Goal: Information Seeking & Learning: Check status

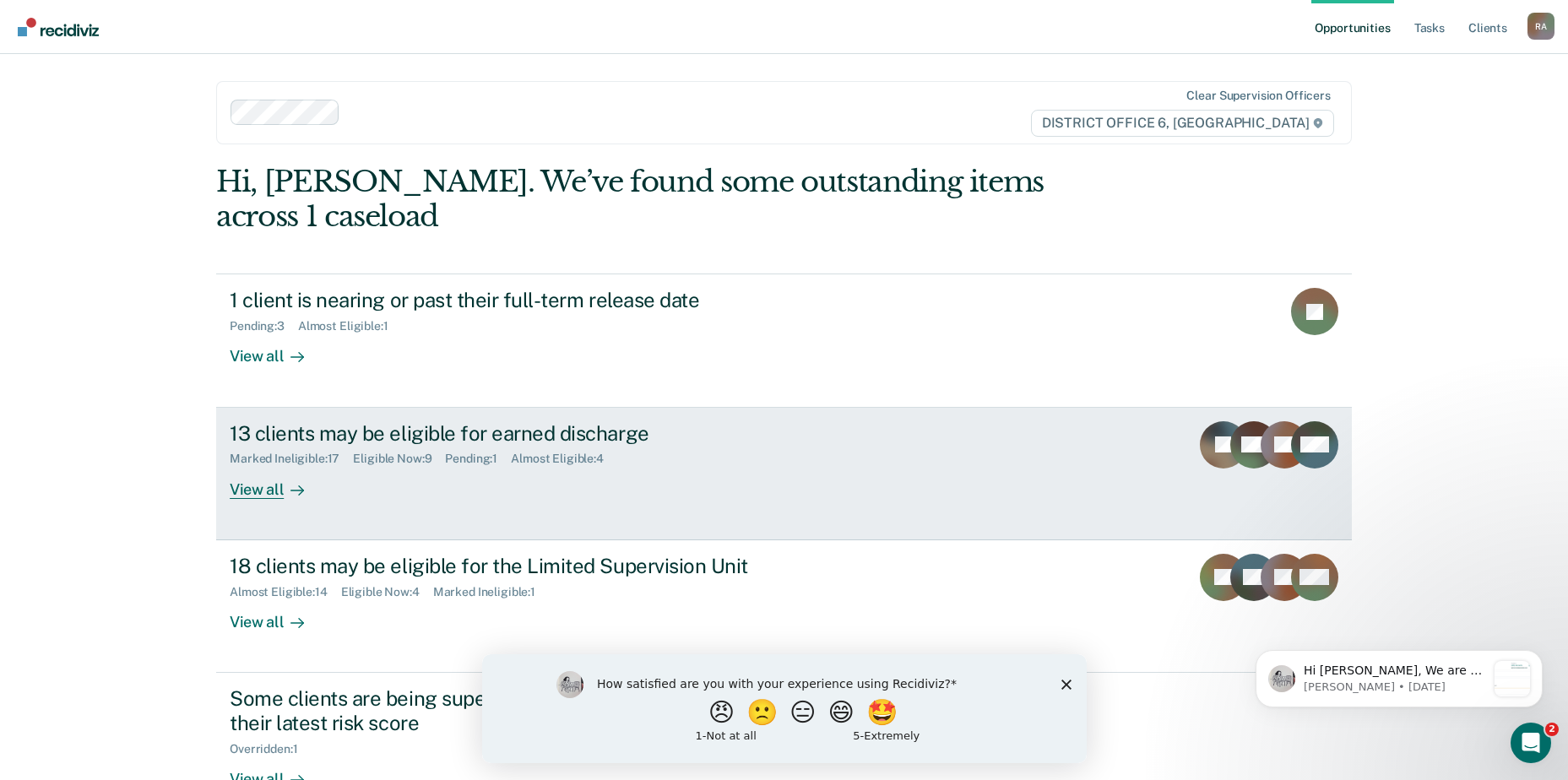
click at [366, 421] on div "13 clients may be eligible for earned discharge" at bounding box center [526, 434] width 593 height 25
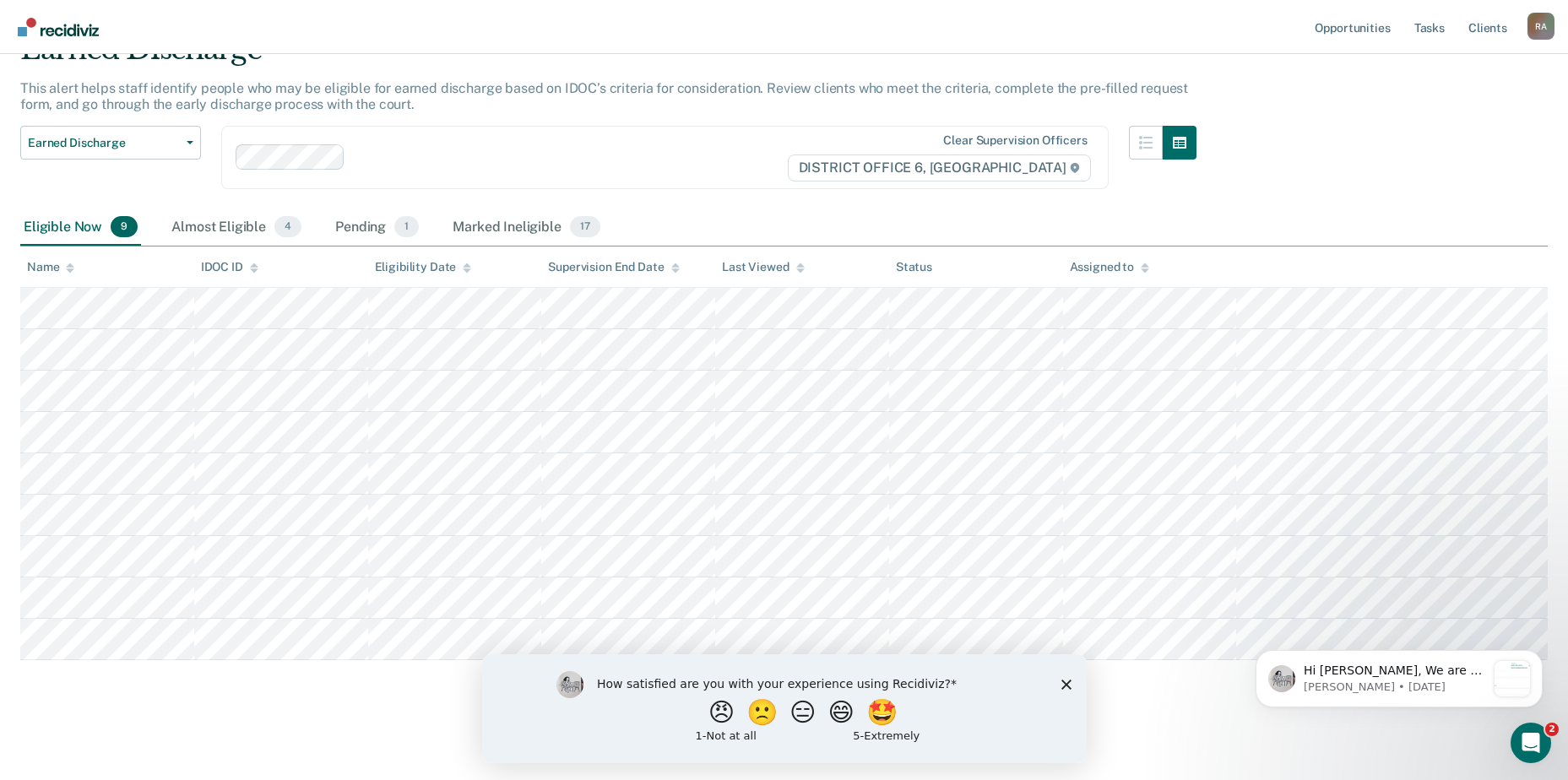
scroll to position [86, 0]
click at [92, 226] on div "Eligible Now 9" at bounding box center [80, 226] width 121 height 37
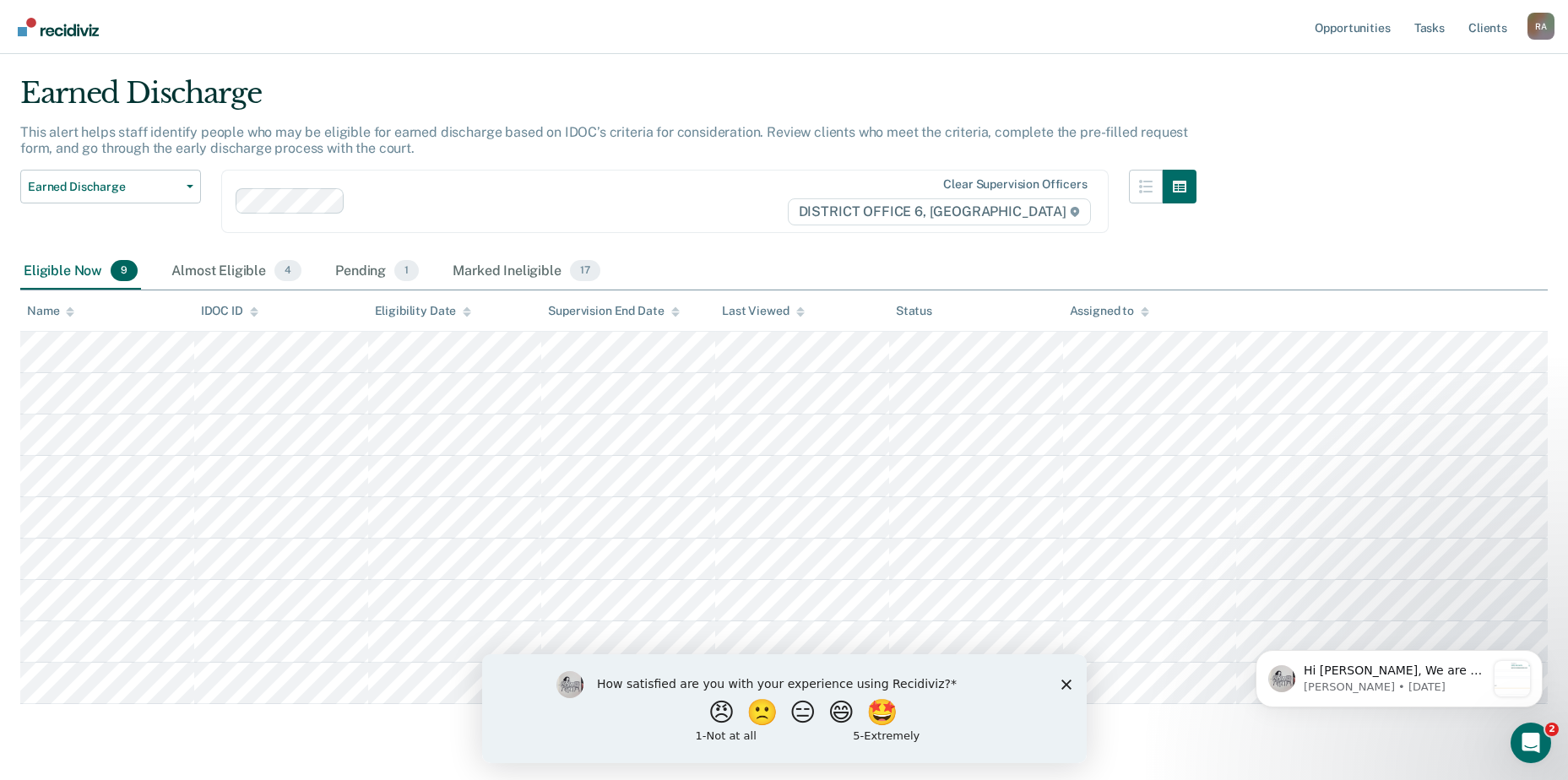
scroll to position [0, 0]
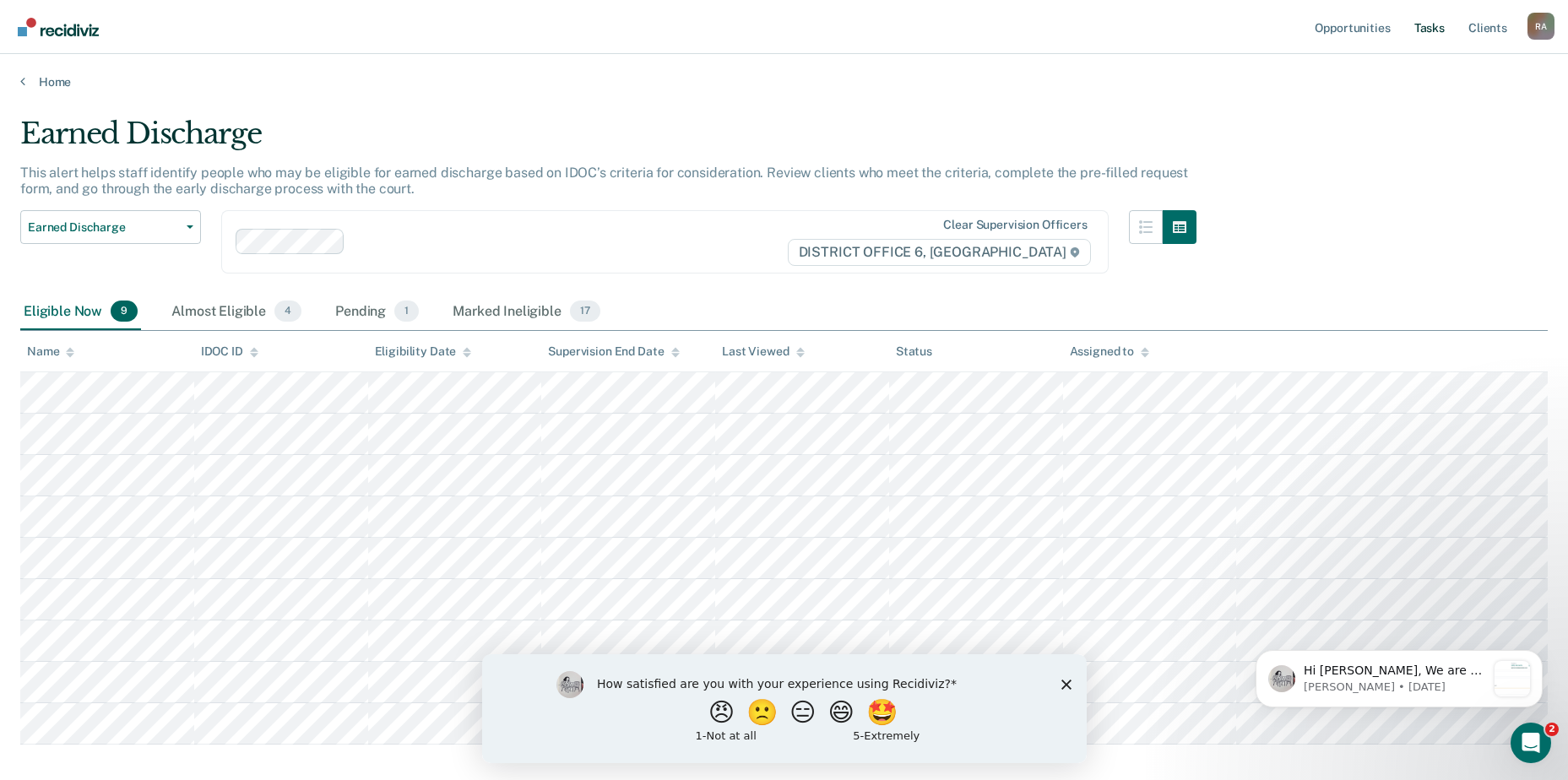
click at [1435, 32] on link "Tasks" at bounding box center [1430, 26] width 37 height 54
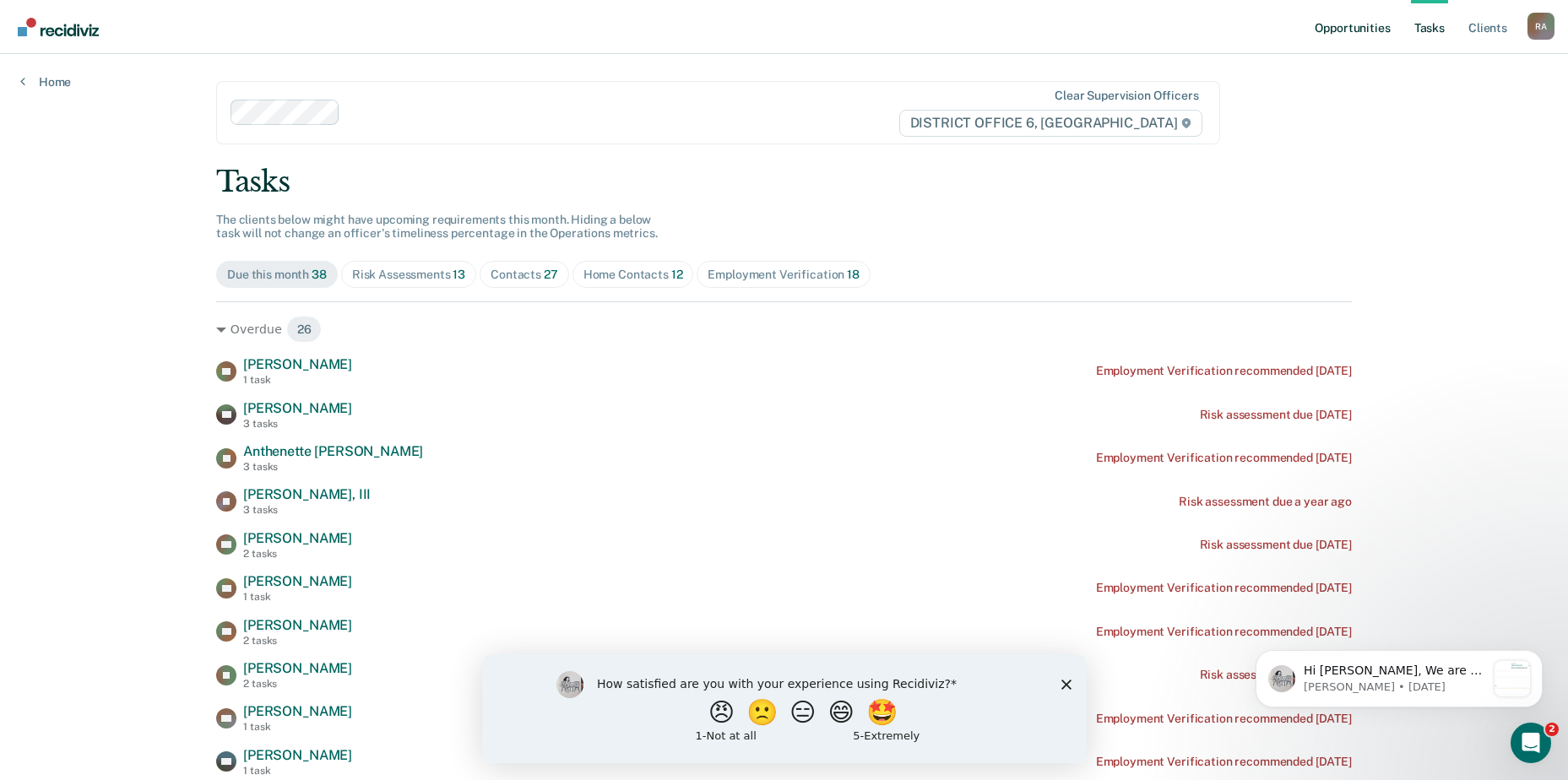
click at [1342, 19] on link "Opportunities" at bounding box center [1352, 26] width 82 height 54
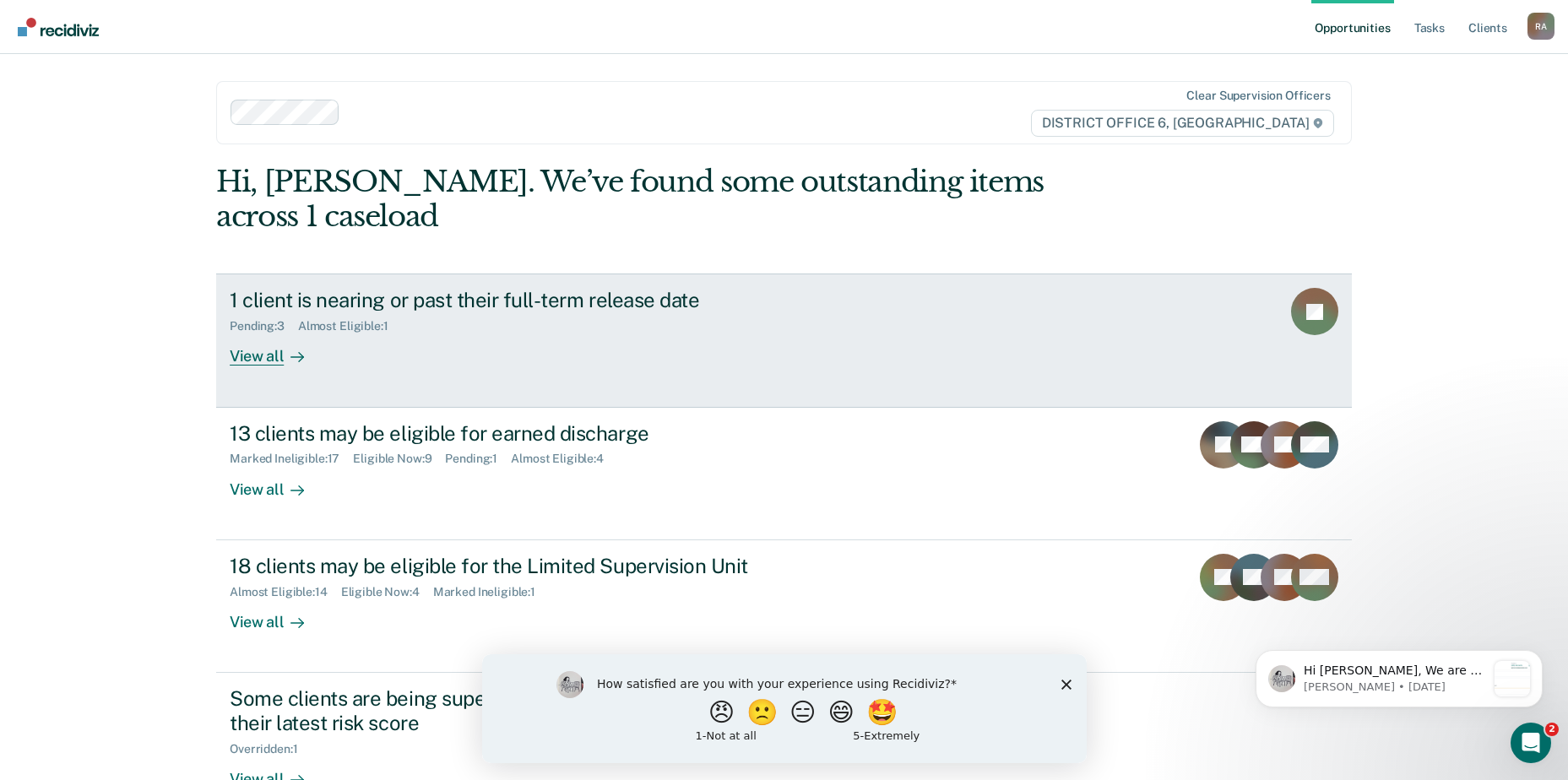
click at [444, 310] on div "1 client is nearing or past their full-term release date Pending : 3 Almost Eli…" at bounding box center [546, 326] width 634 height 77
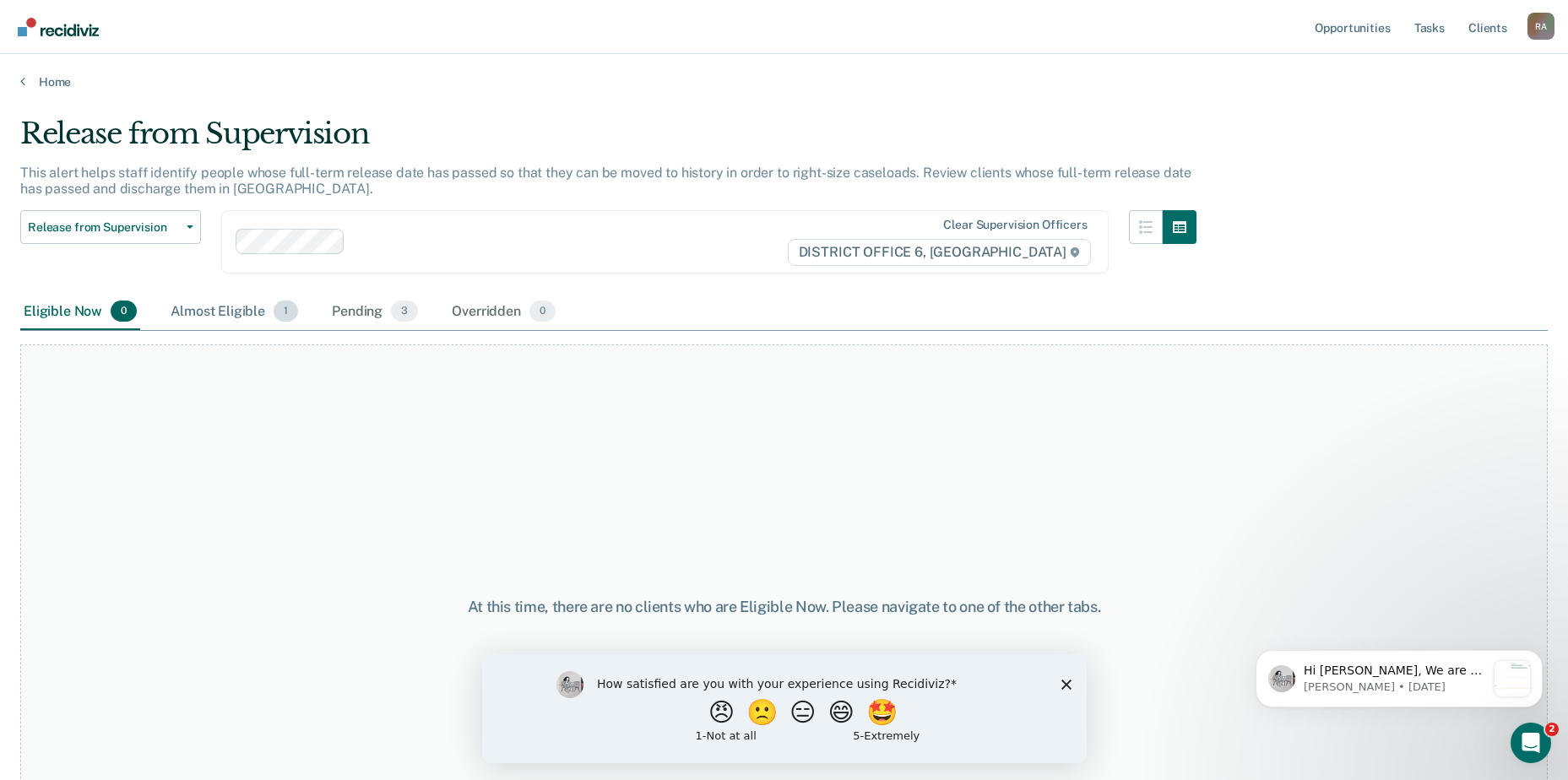
click at [218, 302] on div "Almost Eligible 1" at bounding box center [234, 312] width 135 height 37
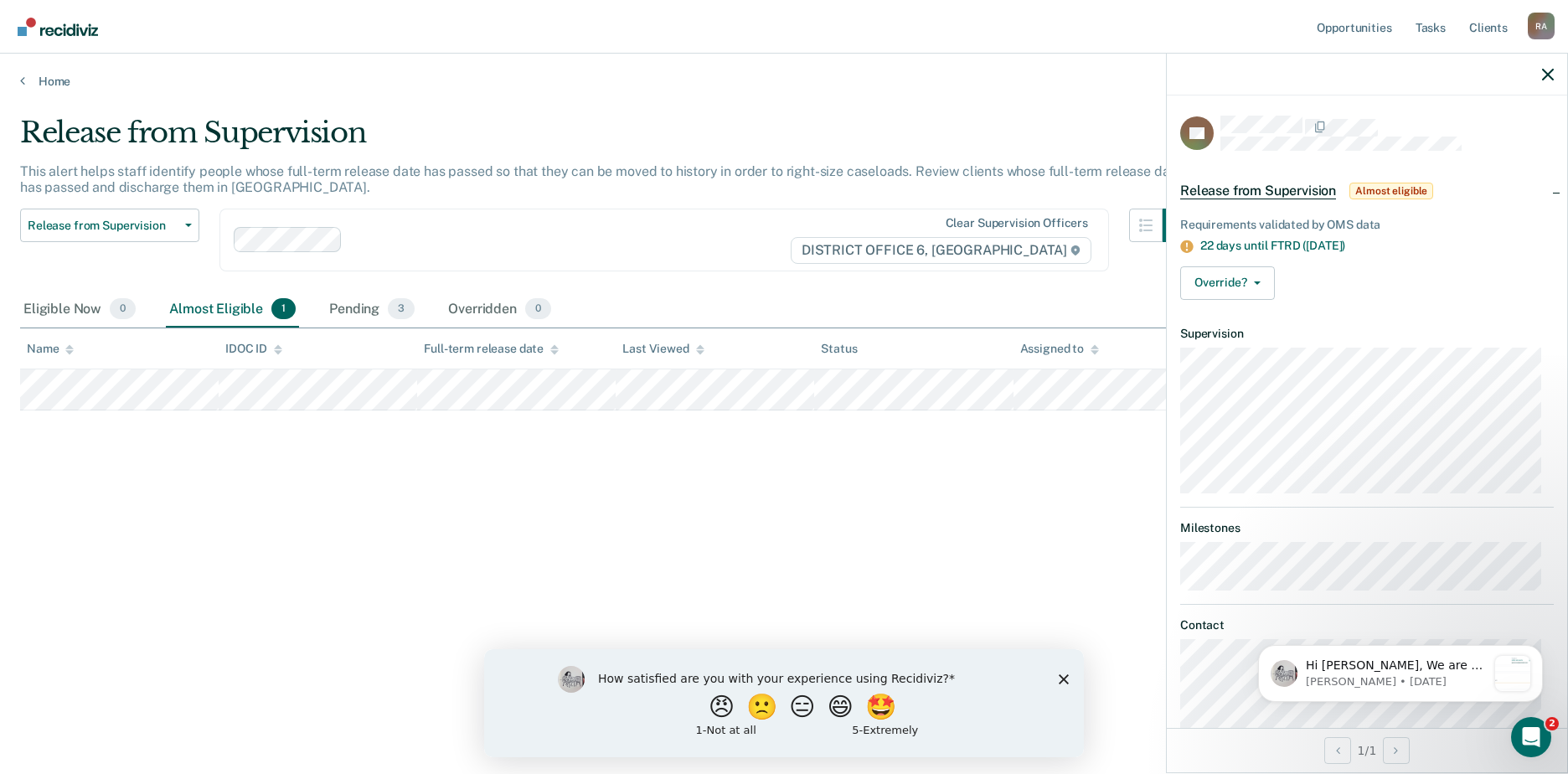
click at [555, 101] on main "Release from Supervision This alert helps staff identify people whose full-term…" at bounding box center [784, 428] width 1568 height 680
click at [1521, 743] on icon "Open Intercom Messenger" at bounding box center [1529, 735] width 28 height 28
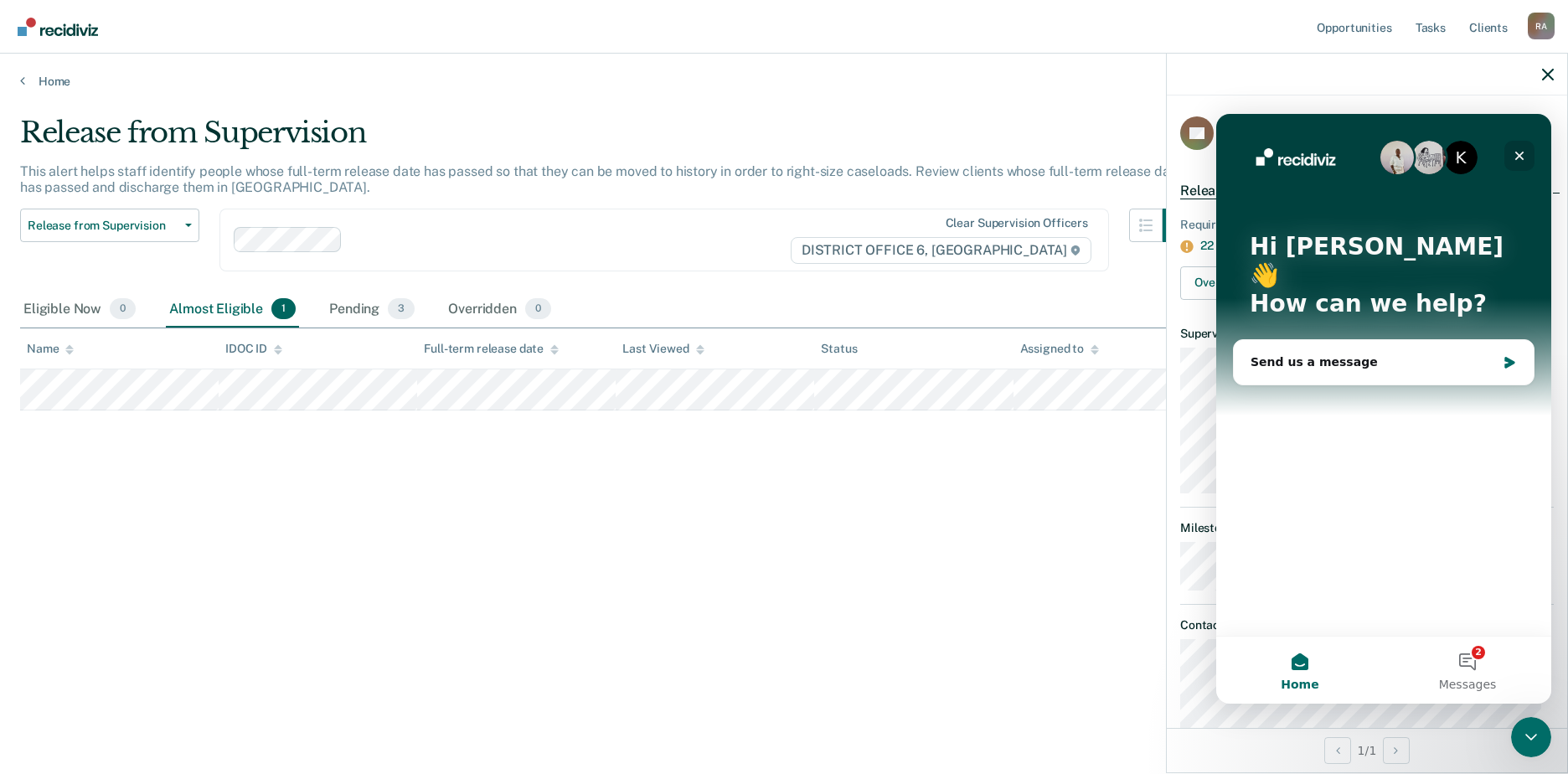
click at [1521, 150] on icon "Close" at bounding box center [1519, 155] width 13 height 13
